Goal: Transaction & Acquisition: Purchase product/service

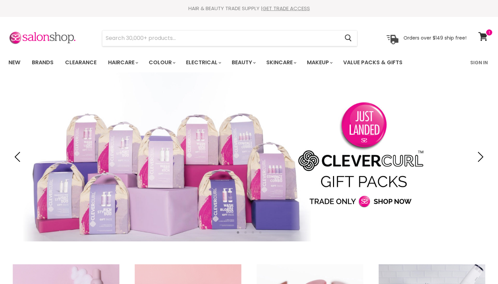
click at [90, 62] on link "Clearance" at bounding box center [81, 63] width 42 height 14
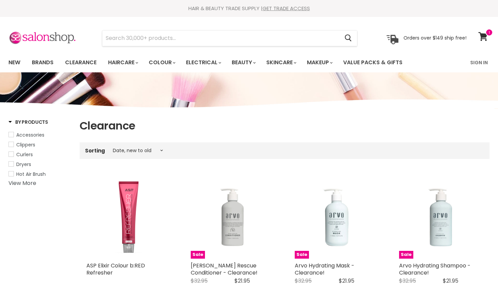
select select "created-descending"
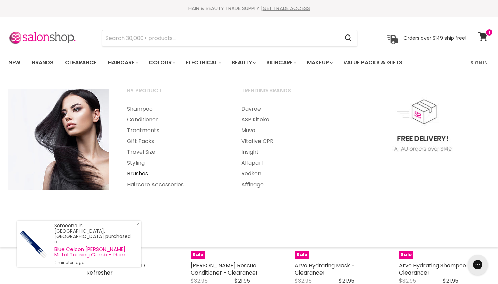
click at [136, 172] on link "Brushes" at bounding box center [174, 174] width 113 height 11
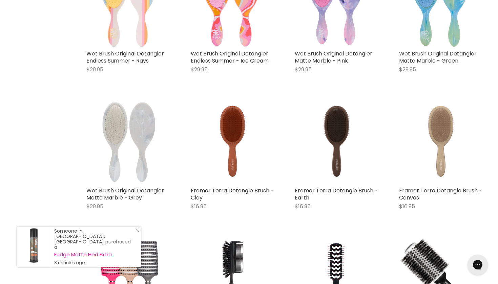
scroll to position [1500, 0]
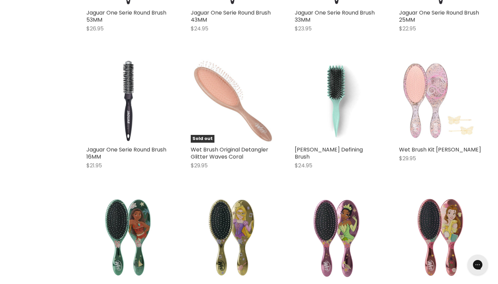
scroll to position [2624, 0]
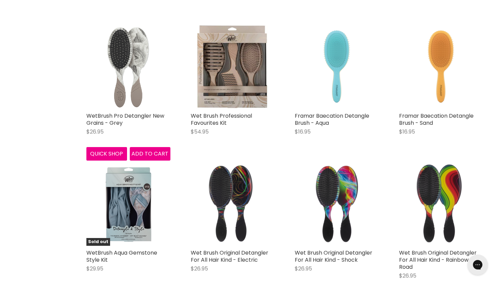
scroll to position [4208, 0]
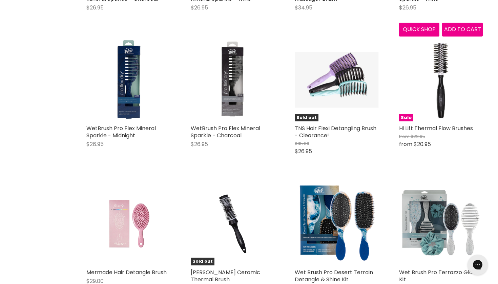
scroll to position [6293, 0]
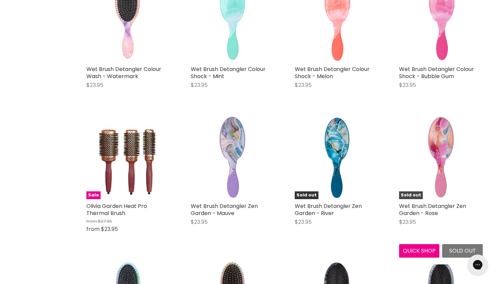
scroll to position [8039, 0]
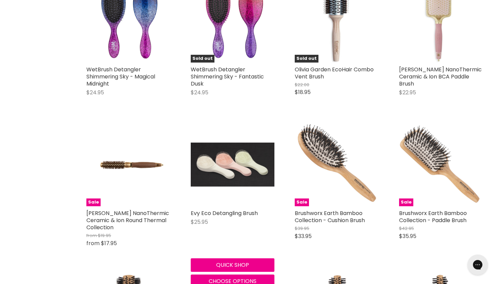
scroll to position [8580, 0]
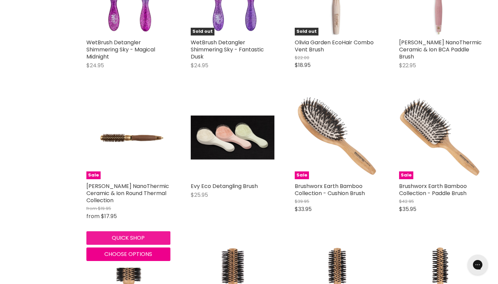
click at [126, 231] on button "Quick shop" at bounding box center [128, 238] width 84 height 14
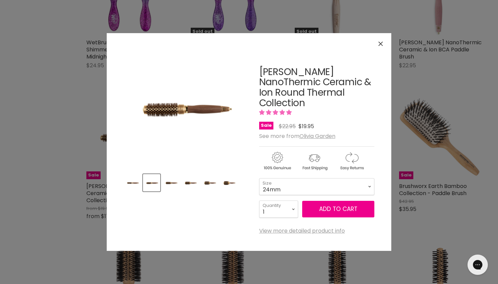
click at [376, 47] on button "Close" at bounding box center [380, 44] width 15 height 15
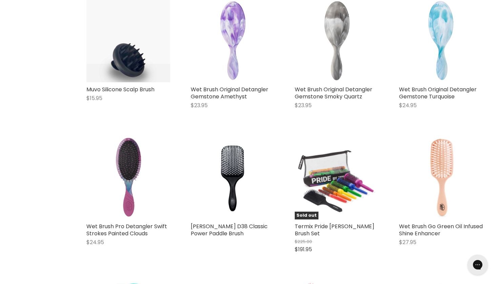
scroll to position [8986, 0]
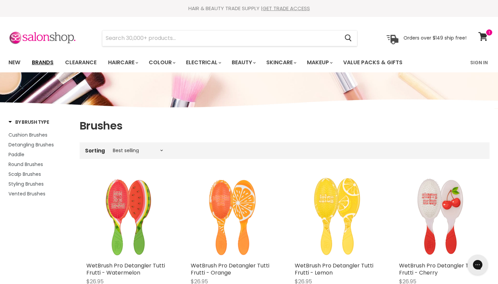
click at [49, 61] on link "Brands" at bounding box center [43, 63] width 32 height 14
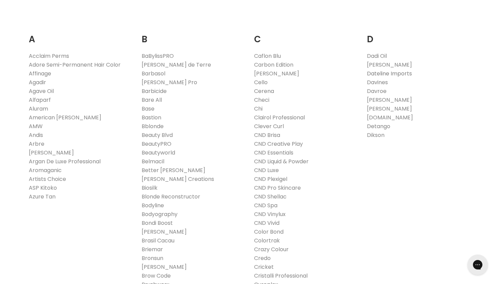
click at [375, 74] on link "Dateline Imports" at bounding box center [389, 74] width 45 height 8
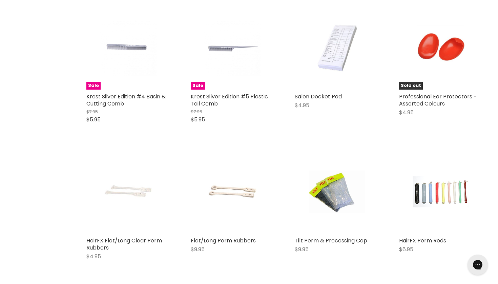
scroll to position [1381, 0]
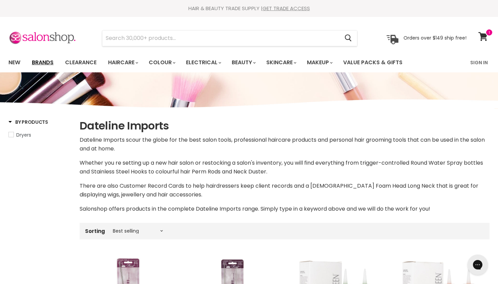
click at [43, 62] on link "Brands" at bounding box center [43, 63] width 32 height 14
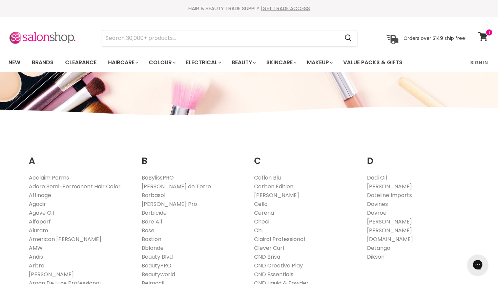
click at [376, 230] on link "[PERSON_NAME]" at bounding box center [389, 231] width 45 height 8
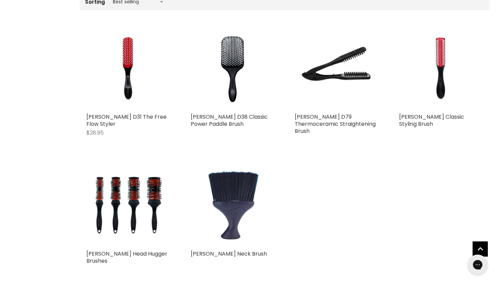
scroll to position [230, 0]
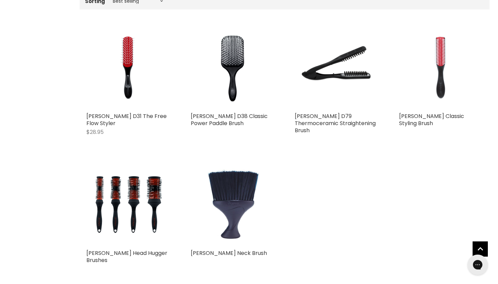
click at [436, 71] on img "Main content" at bounding box center [441, 68] width 84 height 84
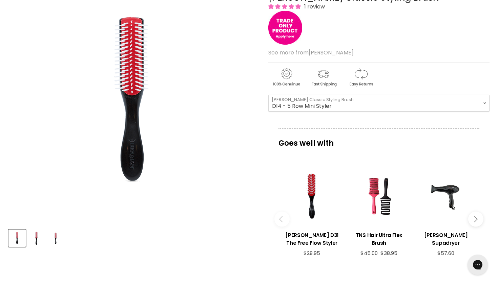
scroll to position [108, 0]
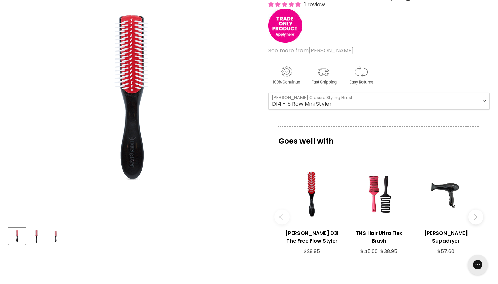
click at [302, 85] on div "Main content" at bounding box center [378, 74] width 221 height 26
select select "D3 - 7 Row Classic Styler"
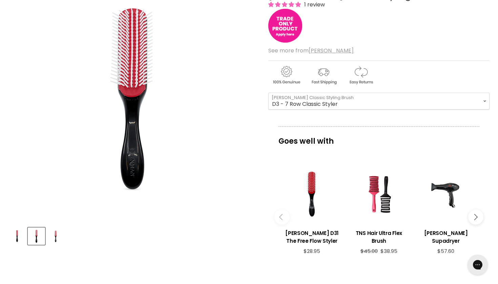
click at [295, 38] on img "Main content" at bounding box center [285, 26] width 34 height 34
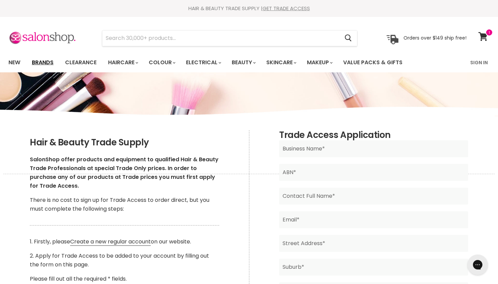
click at [45, 60] on link "Brands" at bounding box center [43, 63] width 32 height 14
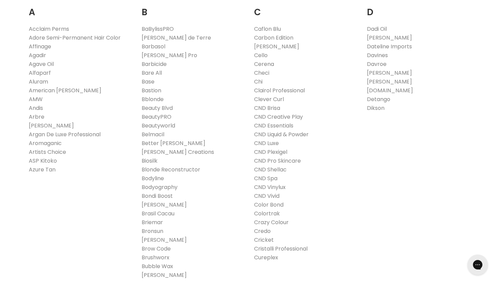
scroll to position [162, 0]
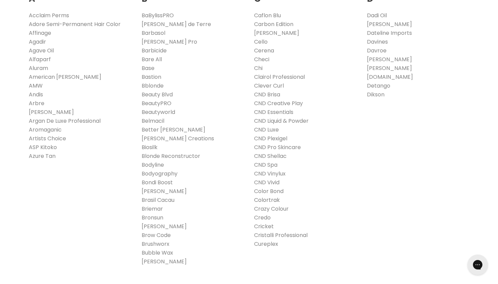
click at [269, 199] on link "Colortrak" at bounding box center [267, 200] width 26 height 8
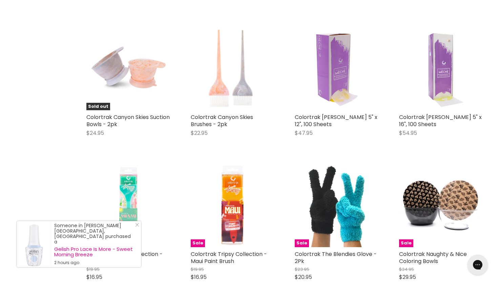
scroll to position [1286, 0]
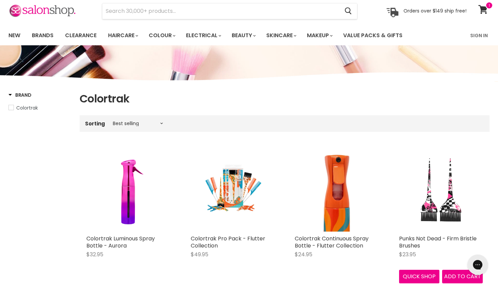
scroll to position [14, 0]
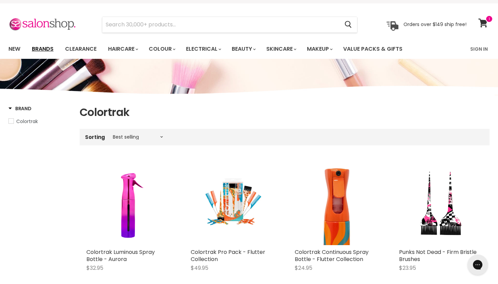
click at [47, 49] on link "Brands" at bounding box center [43, 49] width 32 height 14
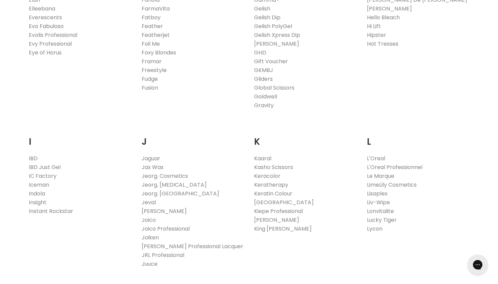
scroll to position [487, 0]
click at [388, 17] on link "Hello Bleach" at bounding box center [383, 17] width 33 height 8
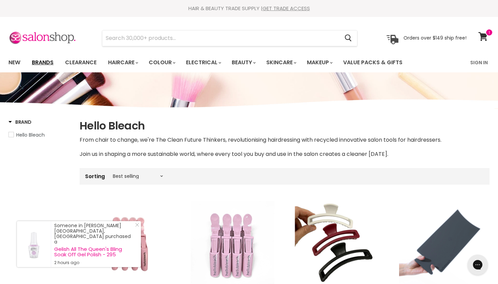
click at [39, 59] on link "Brands" at bounding box center [43, 63] width 32 height 14
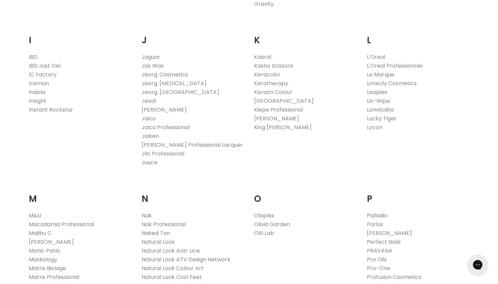
scroll to position [575, 0]
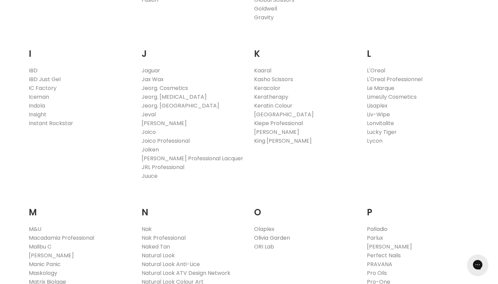
click at [268, 236] on link "Olivia Garden" at bounding box center [272, 238] width 36 height 8
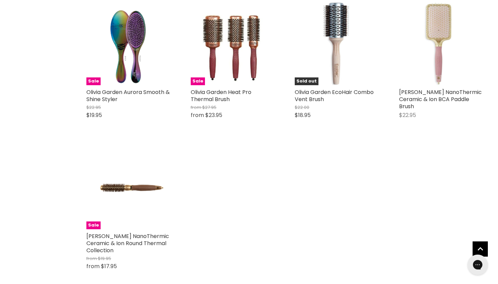
scroll to position [338, 0]
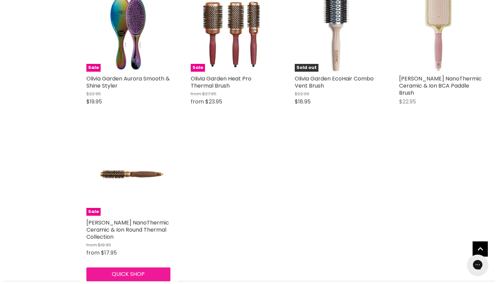
click at [135, 270] on button "Quick shop" at bounding box center [128, 275] width 84 height 14
